Goal: Information Seeking & Learning: Learn about a topic

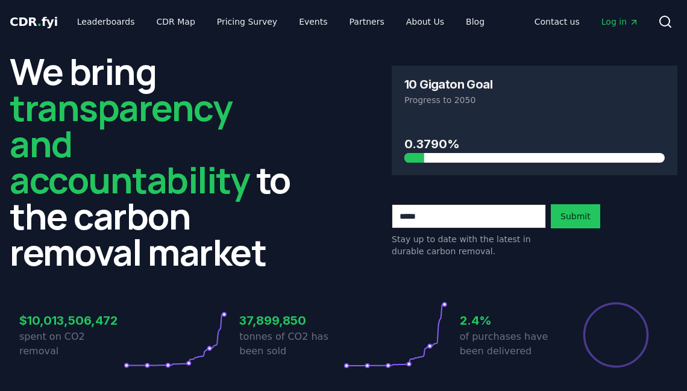
click at [668, 13] on button "Search" at bounding box center [665, 22] width 24 height 24
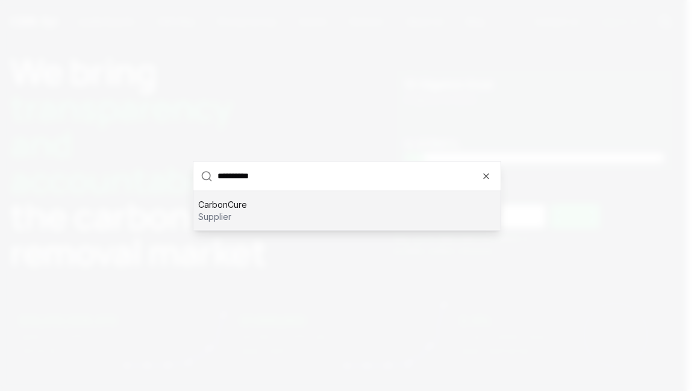
type input "**********"
click at [360, 218] on div "CarbonCure supplier" at bounding box center [346, 210] width 307 height 39
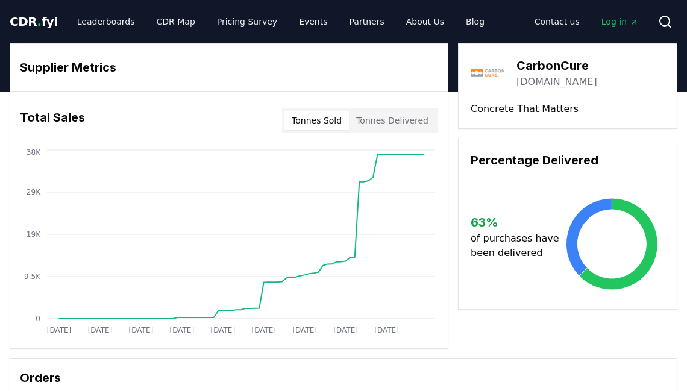
click at [611, 14] on link "Log in" at bounding box center [619, 22] width 57 height 22
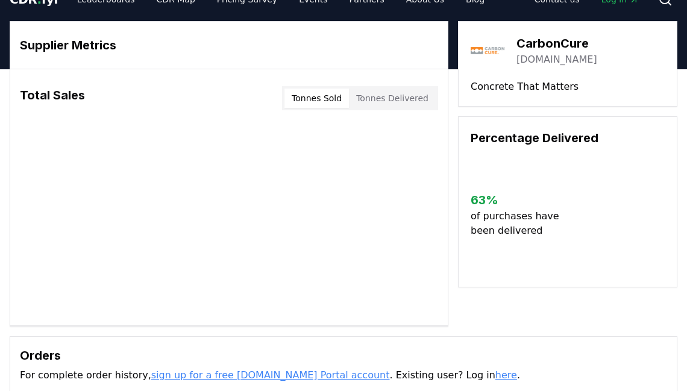
scroll to position [22, 0]
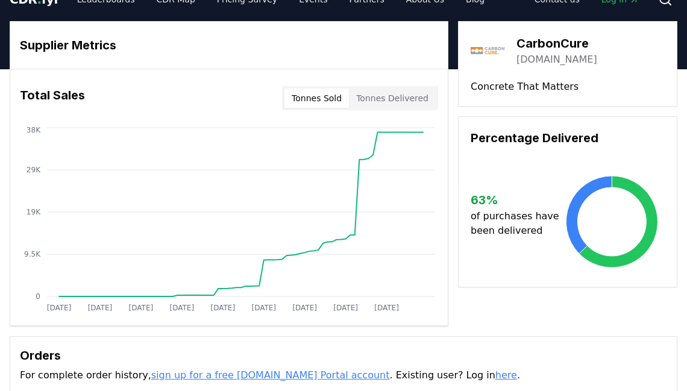
click at [340, 103] on button "Tonnes Sold" at bounding box center [316, 98] width 64 height 19
click at [382, 95] on button "Tonnes Delivered" at bounding box center [392, 98] width 87 height 19
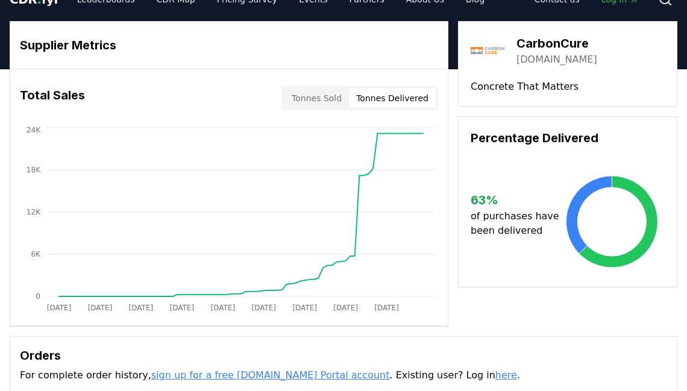
click at [329, 100] on button "Tonnes Sold" at bounding box center [316, 98] width 64 height 19
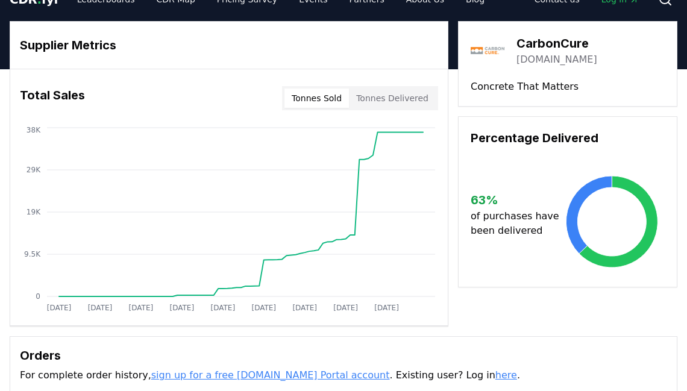
click at [400, 99] on button "Tonnes Delivered" at bounding box center [392, 98] width 87 height 19
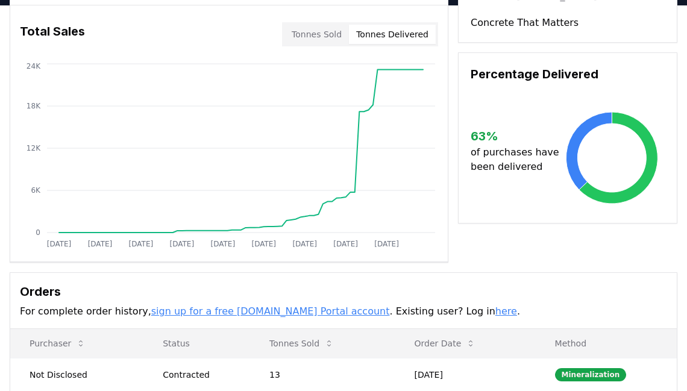
scroll to position [0, 0]
